Goal: Task Accomplishment & Management: Manage account settings

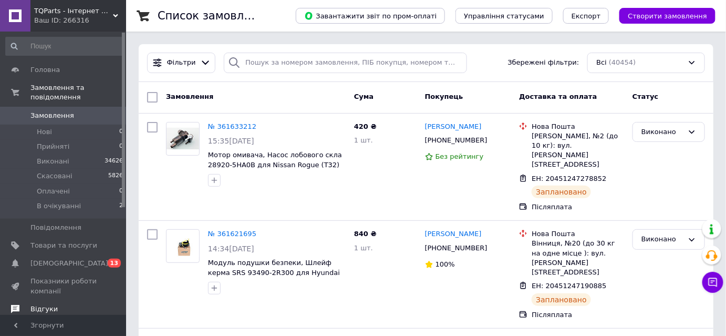
click at [47, 304] on span "Відгуки" at bounding box center [43, 308] width 27 height 9
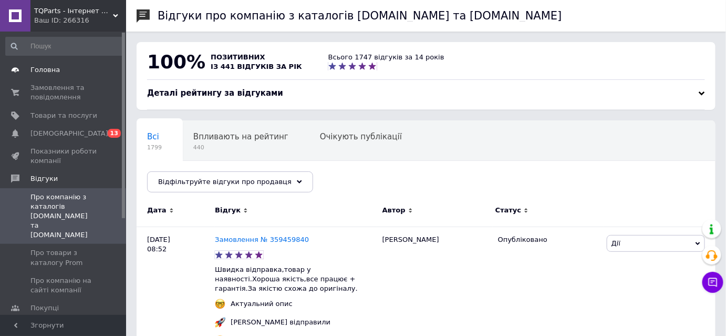
click at [46, 69] on span "Головна" at bounding box center [44, 69] width 29 height 9
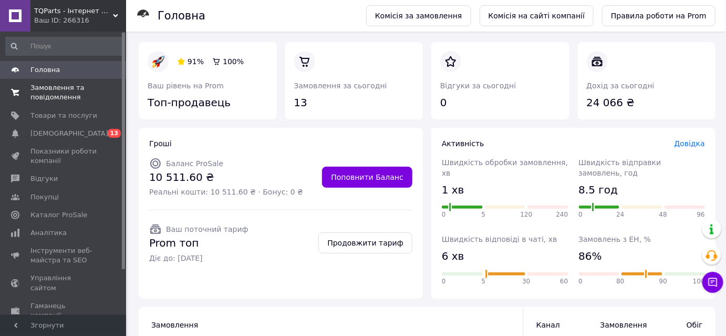
click at [65, 94] on span "Замовлення та повідомлення" at bounding box center [63, 92] width 67 height 19
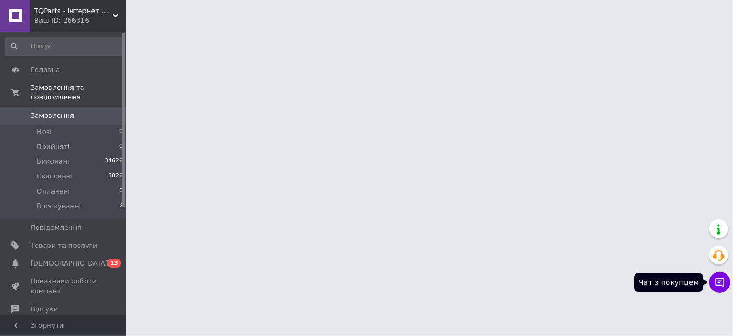
click at [720, 282] on icon at bounding box center [720, 282] width 9 height 9
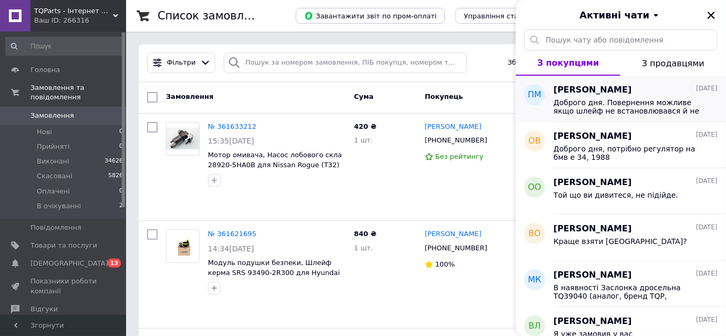
click at [634, 98] on span "Доброго дня. Повернення можливе якщо шлейф не встановлювався й не підкллючався." at bounding box center [628, 106] width 149 height 17
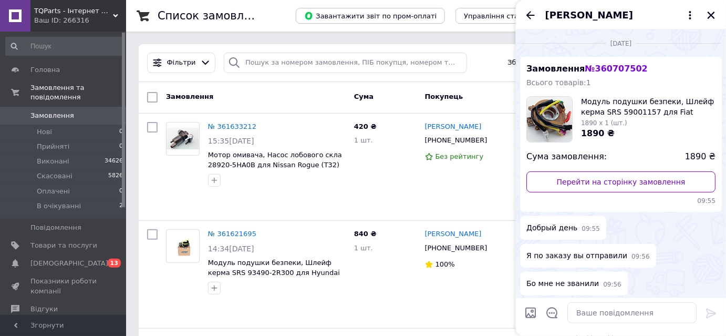
scroll to position [748, 0]
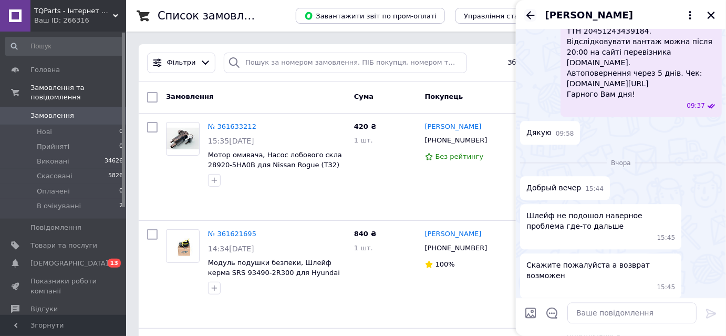
click at [533, 17] on icon "Назад" at bounding box center [530, 15] width 13 height 13
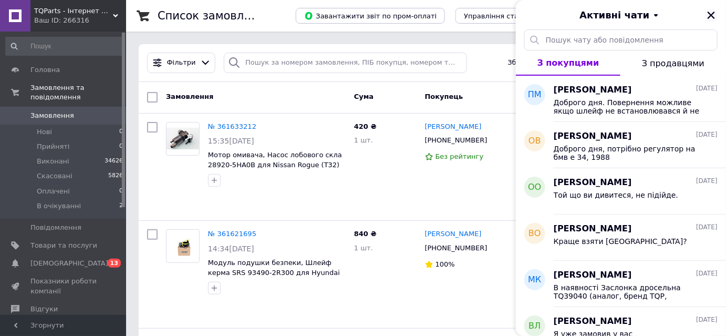
click at [715, 14] on icon "Закрити" at bounding box center [711, 15] width 9 height 9
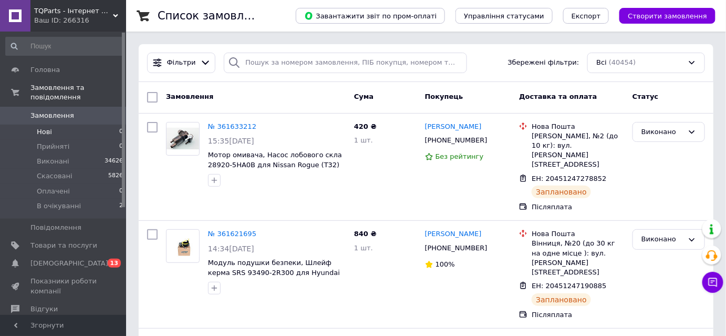
click at [55, 124] on li "Нові 0" at bounding box center [64, 131] width 129 height 15
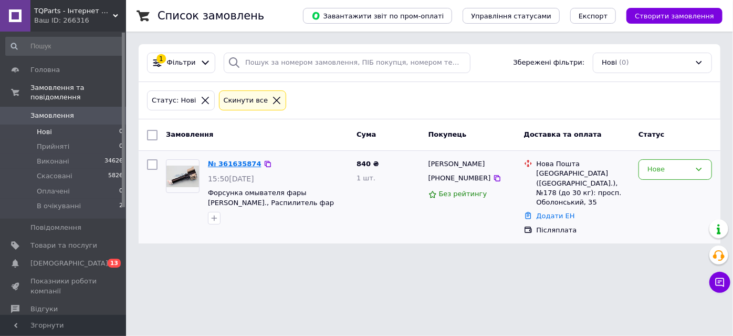
click at [241, 160] on link "№ 361635874" at bounding box center [235, 164] width 54 height 8
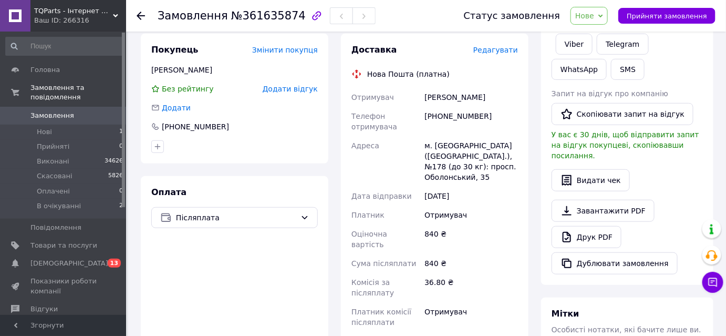
scroll to position [286, 0]
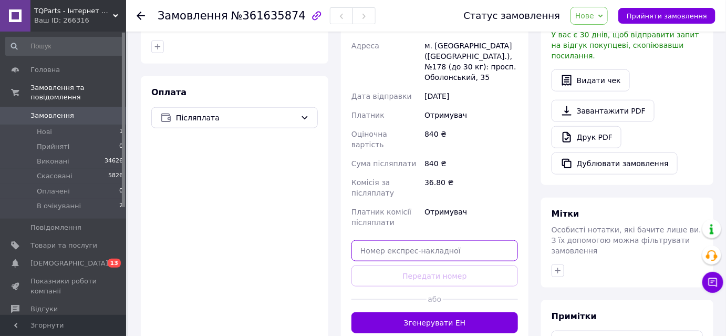
click at [432, 240] on input "text" at bounding box center [434, 250] width 167 height 21
paste input "20451247295129"
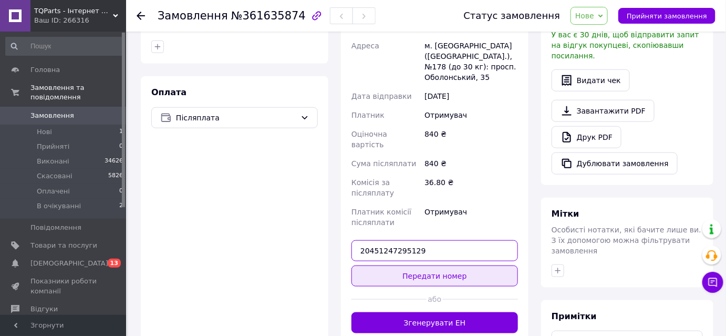
type input "20451247295129"
click at [425, 265] on button "Передати номер" at bounding box center [434, 275] width 167 height 21
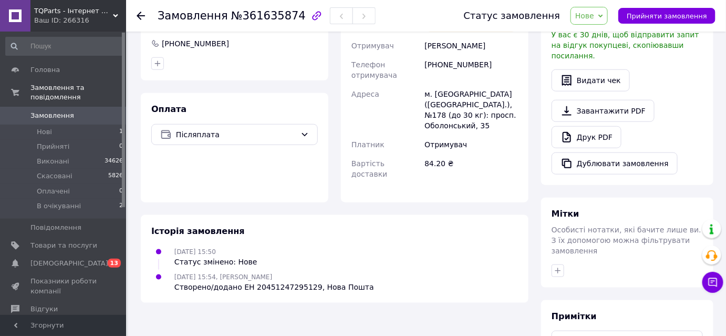
scroll to position [303, 0]
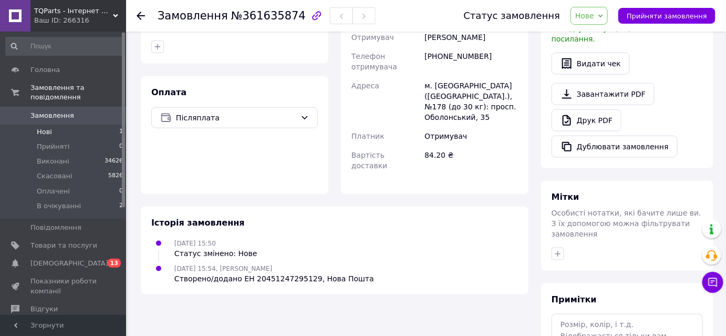
click at [56, 124] on li "Нові 1" at bounding box center [64, 131] width 129 height 15
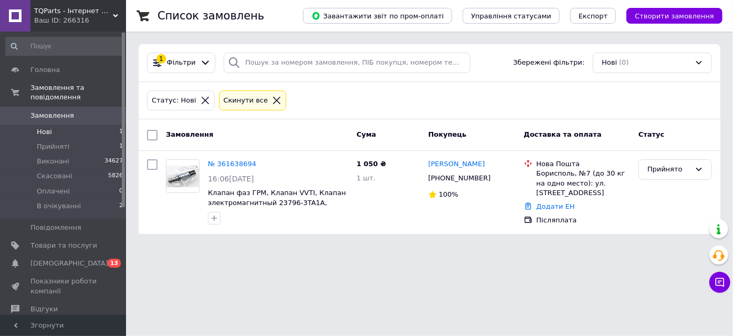
click at [45, 127] on span "Нові" at bounding box center [44, 131] width 15 height 9
click at [45, 142] on span "Прийняті" at bounding box center [53, 146] width 33 height 9
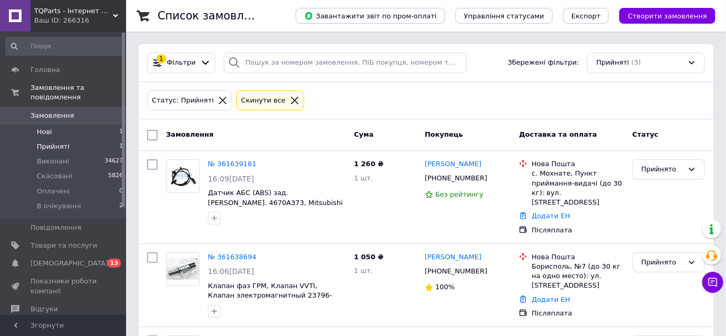
click at [59, 124] on li "Нові 1" at bounding box center [64, 131] width 129 height 15
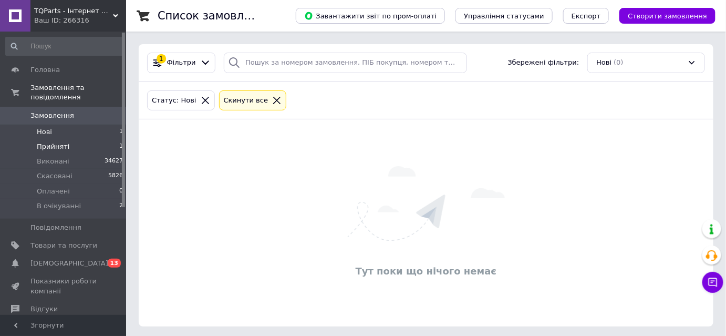
click at [53, 142] on span "Прийняті" at bounding box center [53, 146] width 33 height 9
click at [53, 124] on li "Нові 1" at bounding box center [64, 131] width 129 height 15
click at [67, 124] on li "Нові 1" at bounding box center [64, 131] width 129 height 15
click at [43, 142] on span "Прийняті" at bounding box center [53, 146] width 33 height 9
click at [51, 124] on li "Нові 1" at bounding box center [64, 131] width 129 height 15
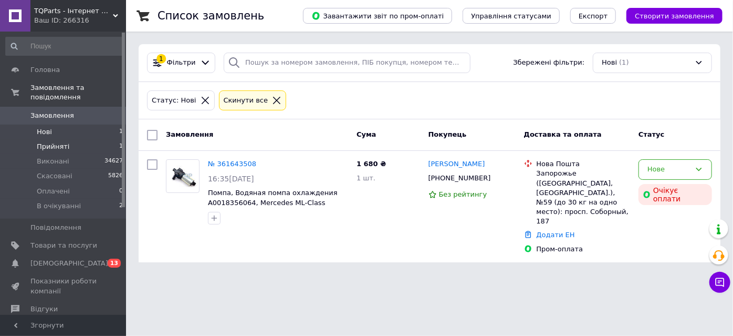
click at [53, 142] on span "Прийняті" at bounding box center [53, 146] width 33 height 9
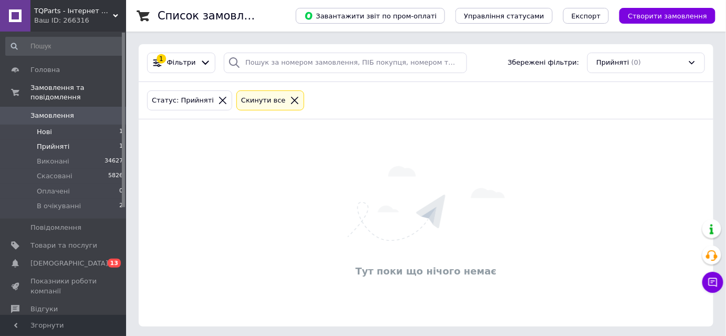
click at [50, 127] on span "Нові" at bounding box center [44, 131] width 15 height 9
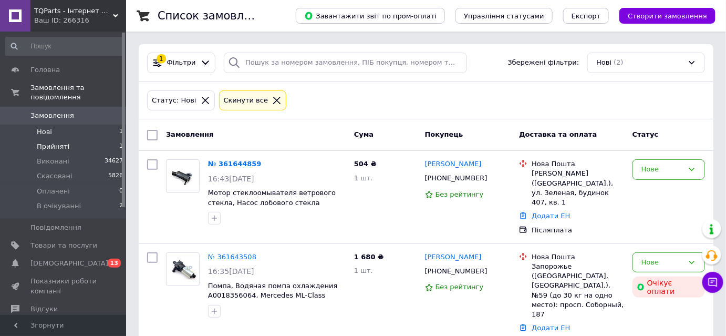
click at [52, 142] on span "Прийняті" at bounding box center [53, 146] width 33 height 9
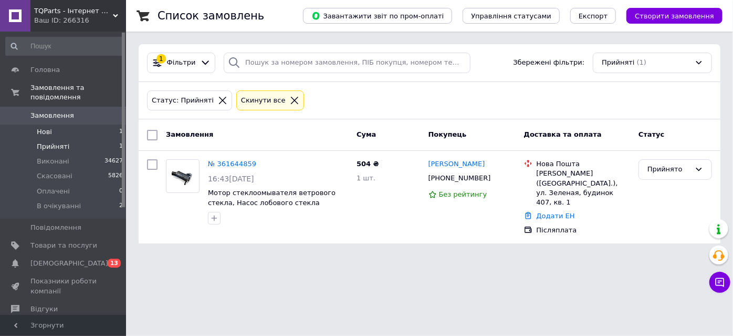
click at [53, 124] on li "Нові 1" at bounding box center [64, 131] width 129 height 15
